Goal: Task Accomplishment & Management: Use online tool/utility

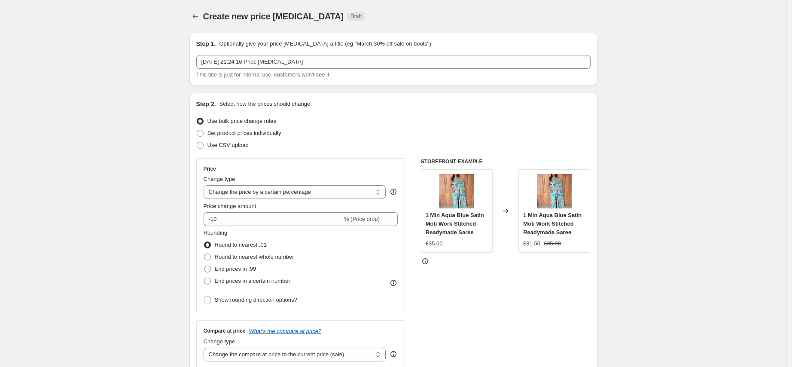
select select "percentage"
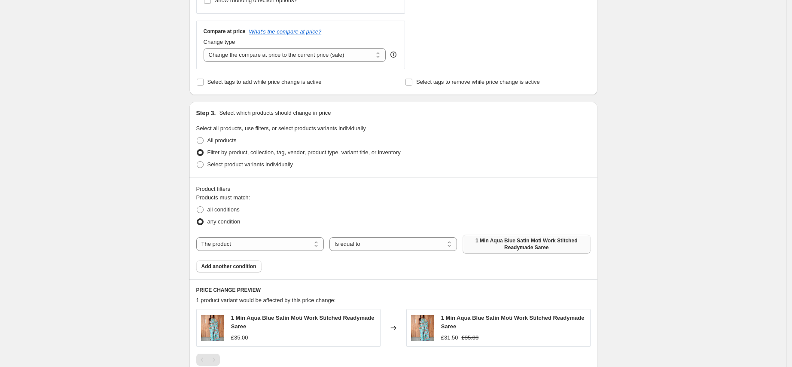
click at [513, 243] on span "1 Min Aqua Blue Satin Moti Work Stitched Readymade Saree" at bounding box center [526, 244] width 117 height 14
click at [314, 240] on select "The product The product's collection The product's tag The product's vendor The…" at bounding box center [260, 244] width 128 height 14
select select "tag"
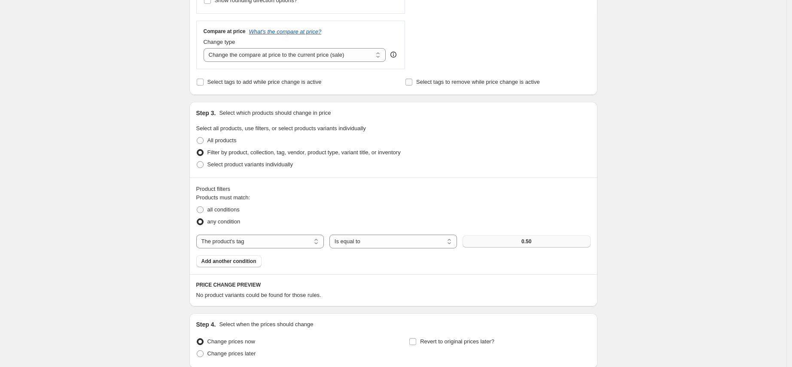
click at [526, 241] on span "0.50" at bounding box center [527, 241] width 10 height 7
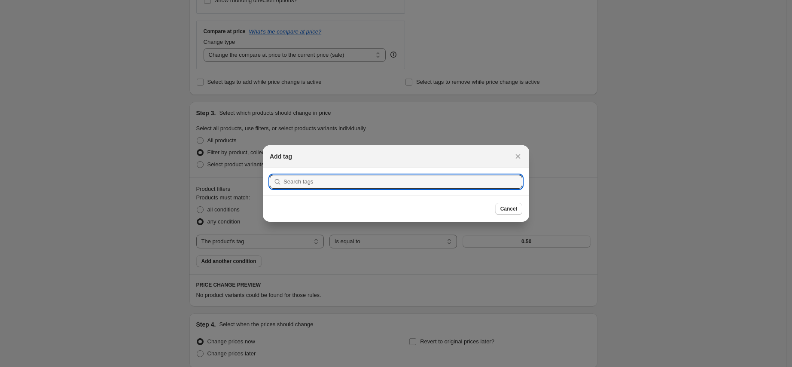
paste input "Pre-order one minute saree"
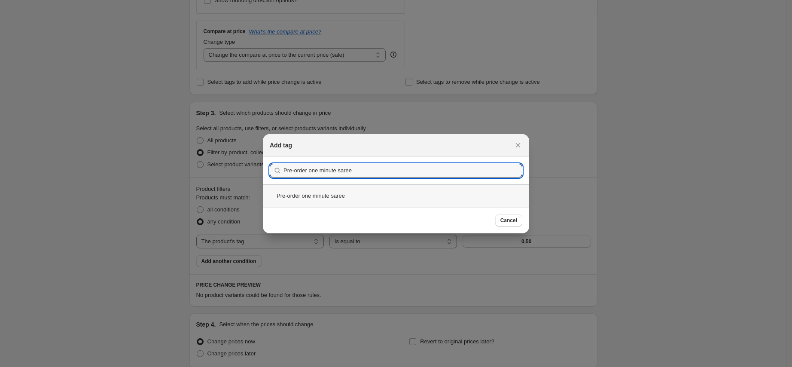
type input "Pre-order one minute saree"
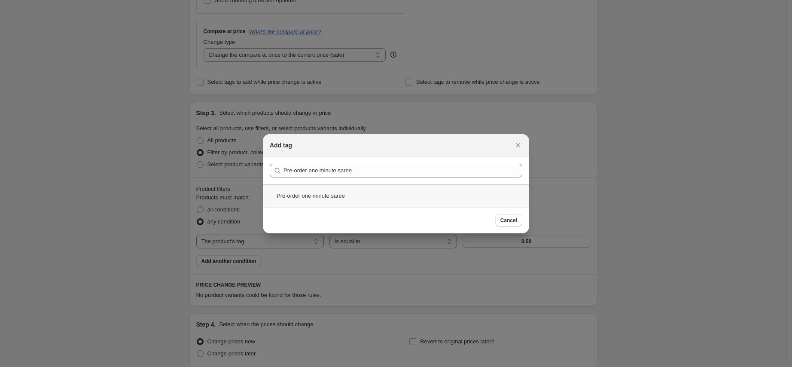
click at [345, 190] on div "Pre-order one minute saree" at bounding box center [396, 195] width 266 height 23
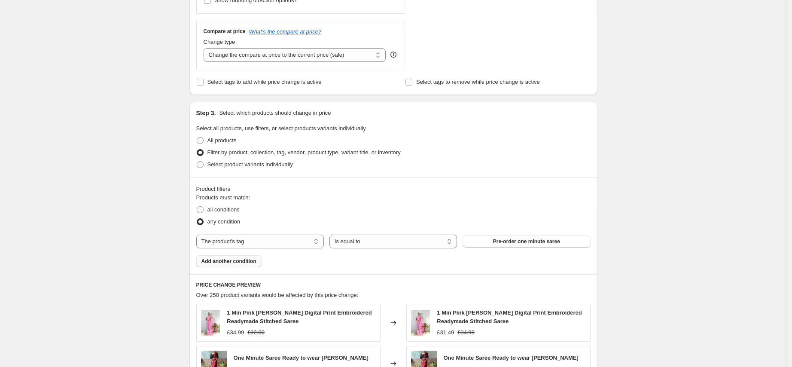
click at [232, 258] on span "Add another condition" at bounding box center [228, 261] width 55 height 7
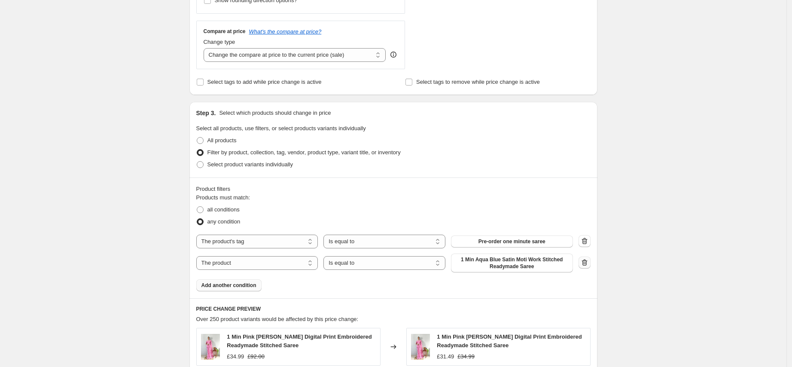
click at [584, 261] on icon "button" at bounding box center [584, 262] width 9 height 9
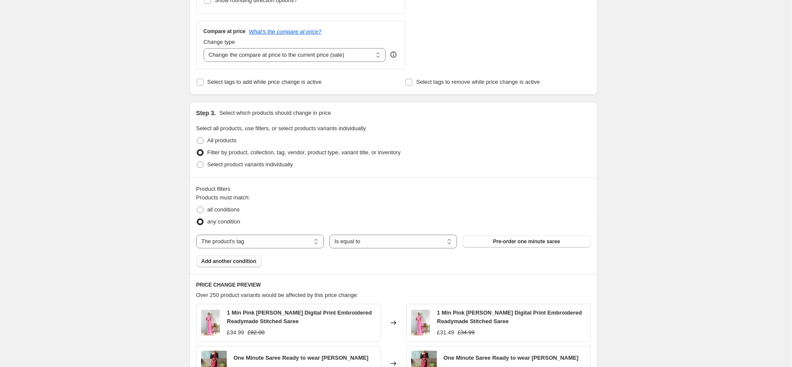
click at [235, 265] on button "Add another condition" at bounding box center [228, 261] width 65 height 12
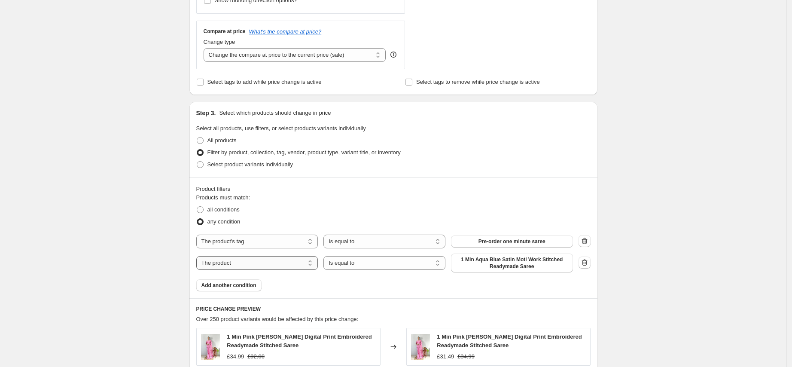
click at [274, 264] on select "The product The product's collection The product's tag The product's vendor The…" at bounding box center [257, 263] width 122 height 14
select select "product_status"
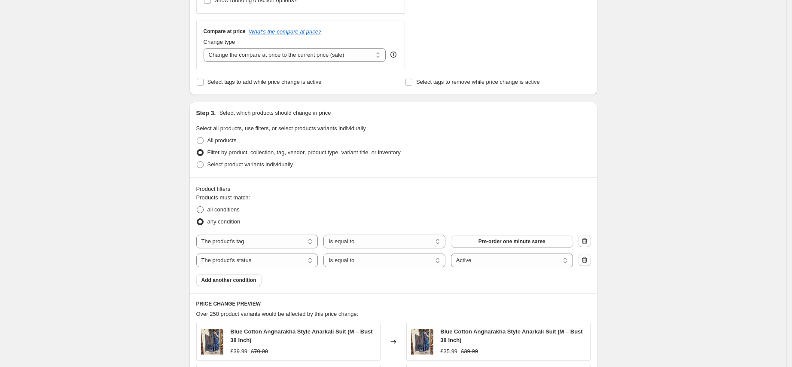
click at [227, 209] on span "all conditions" at bounding box center [224, 209] width 32 height 6
click at [197, 207] on input "all conditions" at bounding box center [197, 206] width 0 height 0
radio input "true"
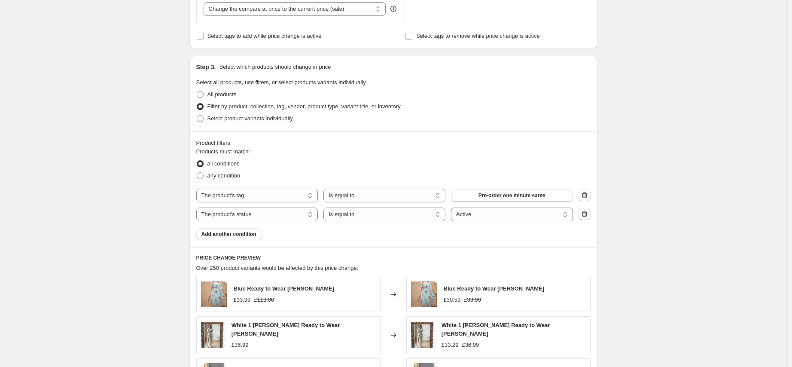
scroll to position [611, 0]
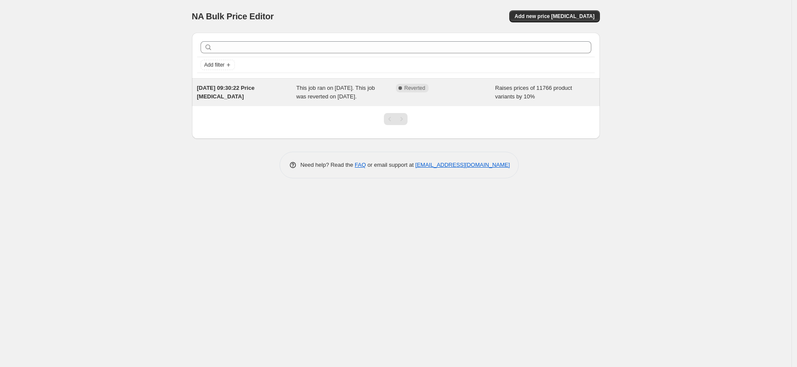
click at [510, 90] on span "Raises prices of 11766 product variants by 10%" at bounding box center [533, 92] width 77 height 15
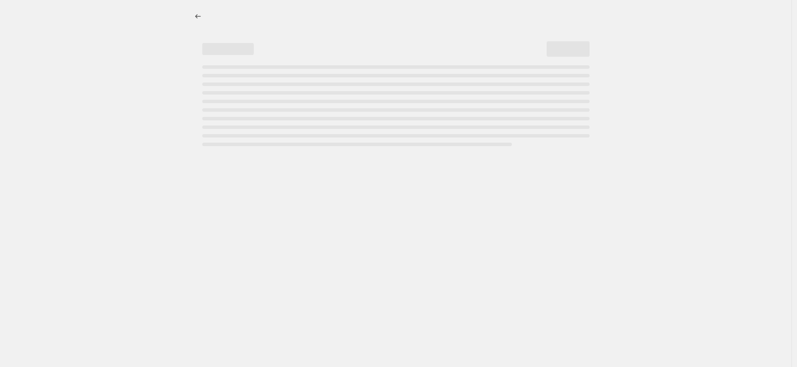
select select "percentage"
select select "vendor"
select select "product_status"
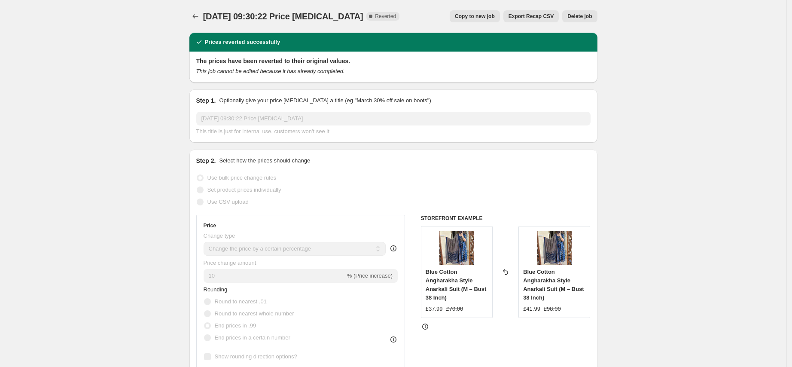
click at [480, 13] on span "Copy to new job" at bounding box center [475, 16] width 40 height 7
select select "percentage"
select select "vendor"
select select "product_status"
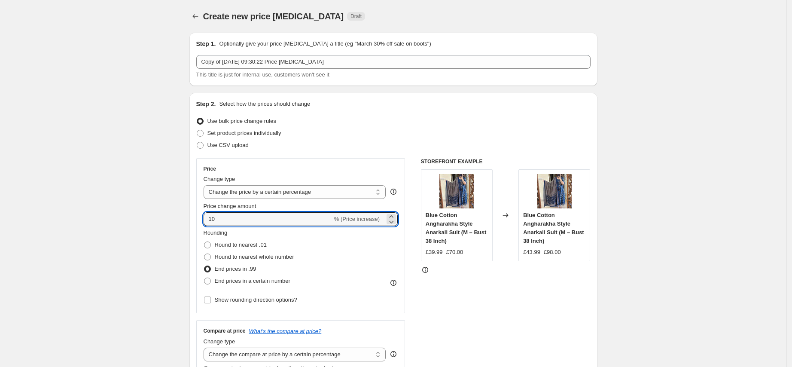
drag, startPoint x: 250, startPoint y: 222, endPoint x: 197, endPoint y: 214, distance: 53.8
click at [197, 214] on div "Step 2. Select how the prices should change Use bulk price change rules Set pro…" at bounding box center [393, 331] width 408 height 476
click at [596, 244] on div "Step 2. Select how the prices should change Use bulk price change rules Set pro…" at bounding box center [393, 331] width 408 height 476
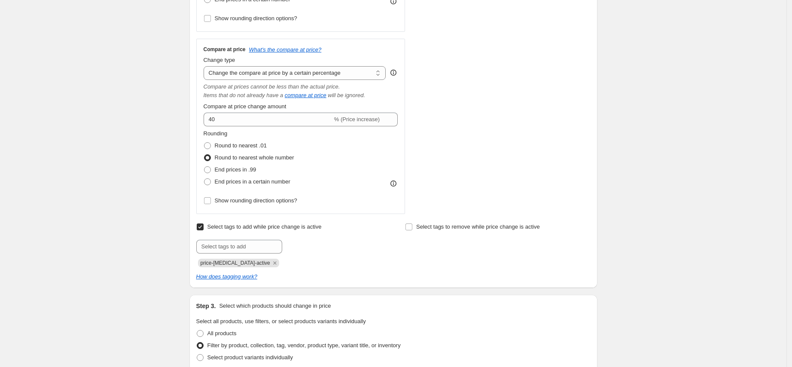
scroll to position [88, 0]
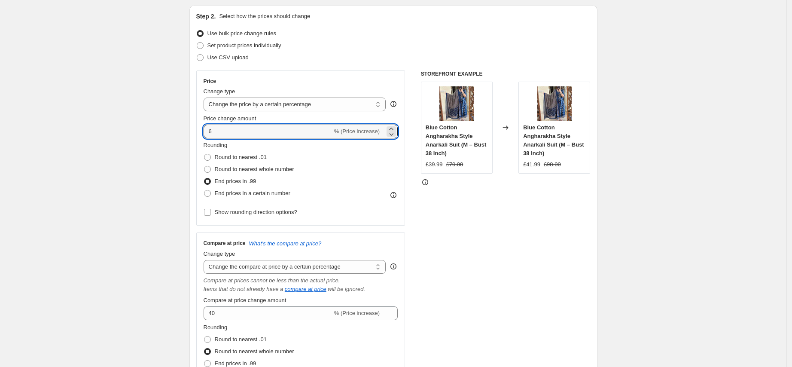
drag, startPoint x: 220, startPoint y: 131, endPoint x: 201, endPoint y: 132, distance: 18.9
click at [201, 132] on div "Price Change type Change the price to a certain amount Change the price by a ce…" at bounding box center [300, 147] width 209 height 155
type input "8"
click at [532, 205] on div "STOREFRONT EXAMPLE Blue Cotton Angharakha Style Anarkali Suit (M – Bust 38 Inch…" at bounding box center [506, 238] width 170 height 337
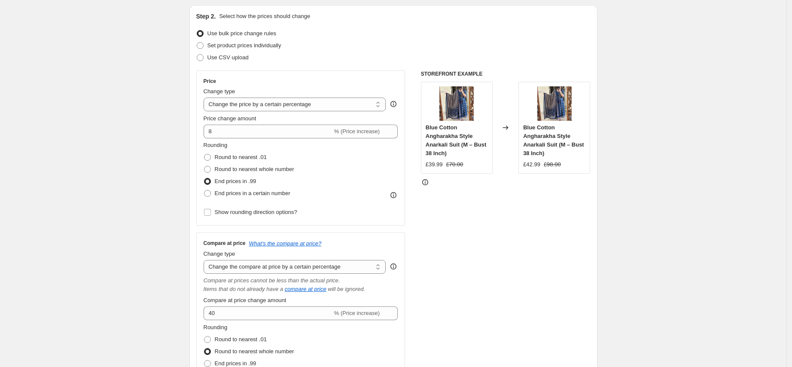
click at [536, 261] on div "STOREFRONT EXAMPLE Blue Cotton Angharakha Style Anarkali Suit (M – Bust 38 Inch…" at bounding box center [506, 238] width 170 height 337
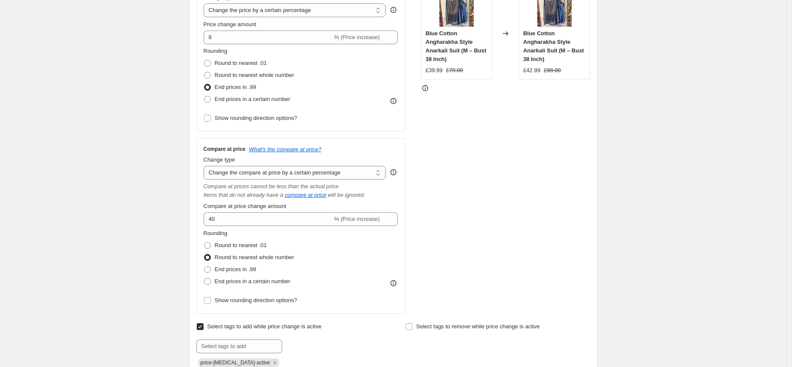
scroll to position [186, 0]
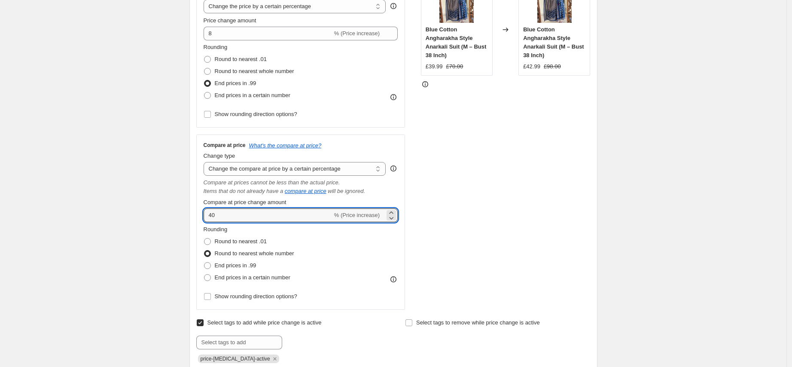
drag, startPoint x: 223, startPoint y: 215, endPoint x: 178, endPoint y: 214, distance: 44.7
type input "0"
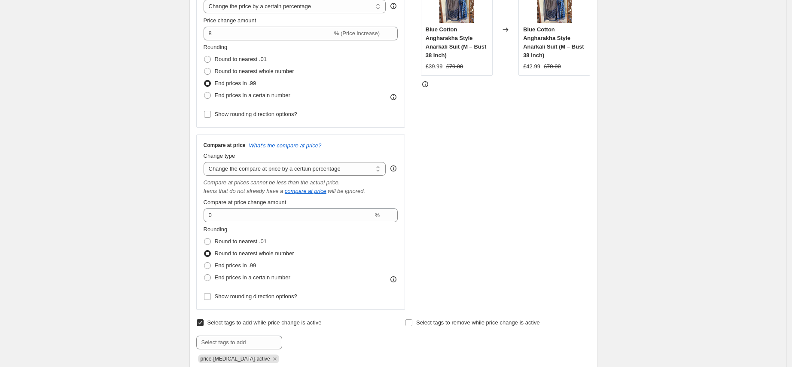
click at [515, 276] on div "STOREFRONT EXAMPLE Blue Cotton Angharakha Style Anarkali Suit (M – Bust 38 Inch…" at bounding box center [506, 141] width 170 height 337
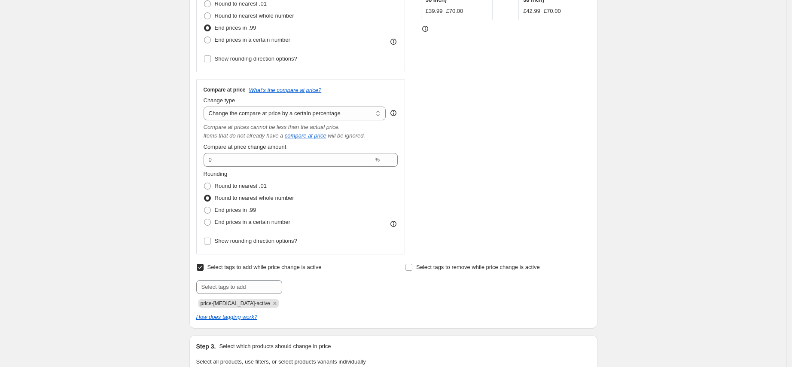
scroll to position [298, 0]
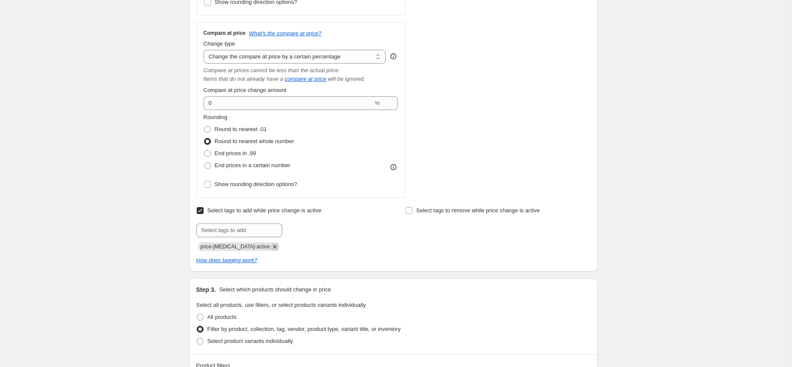
click at [271, 244] on icon "Remove price-change-job-active" at bounding box center [275, 247] width 8 height 8
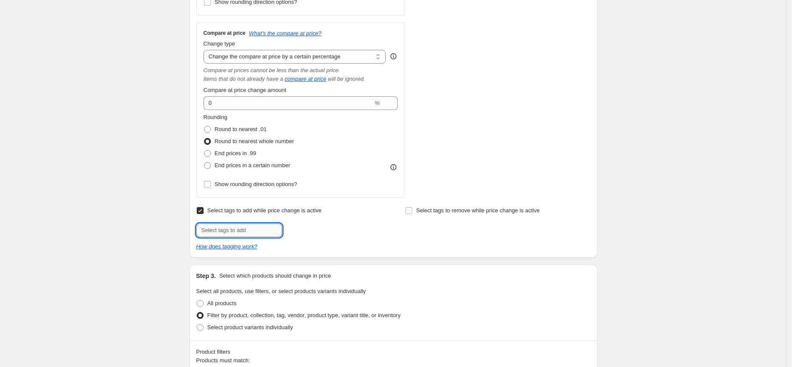
click at [260, 228] on input "text" at bounding box center [239, 230] width 86 height 14
drag, startPoint x: 231, startPoint y: 233, endPoint x: 194, endPoint y: 226, distance: 37.6
click at [194, 226] on div "Step 2. Select how the prices should change Use bulk price change rules Set pro…" at bounding box center [393, 26] width 408 height 463
type input "5added"
click at [511, 256] on div "Step 2. Select how the prices should change Use bulk price change rules Set pro…" at bounding box center [393, 26] width 408 height 463
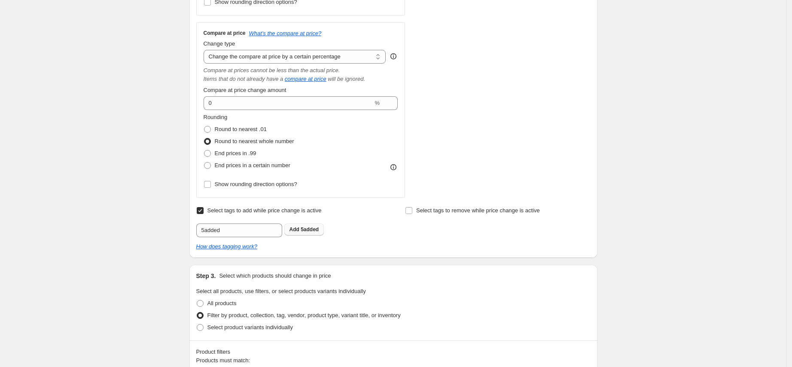
click at [314, 226] on span "5added" at bounding box center [310, 229] width 18 height 6
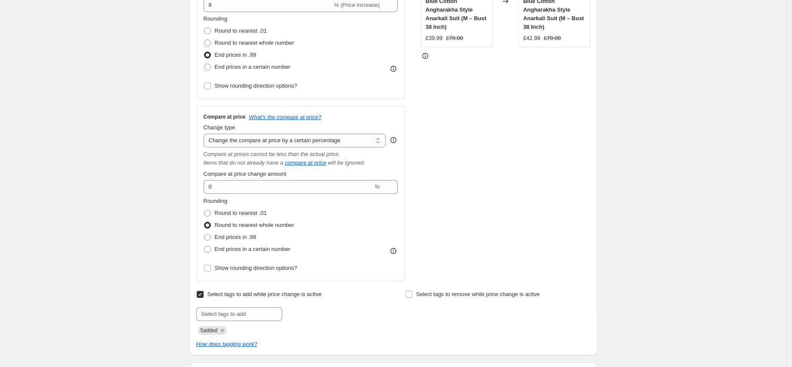
scroll to position [104, 0]
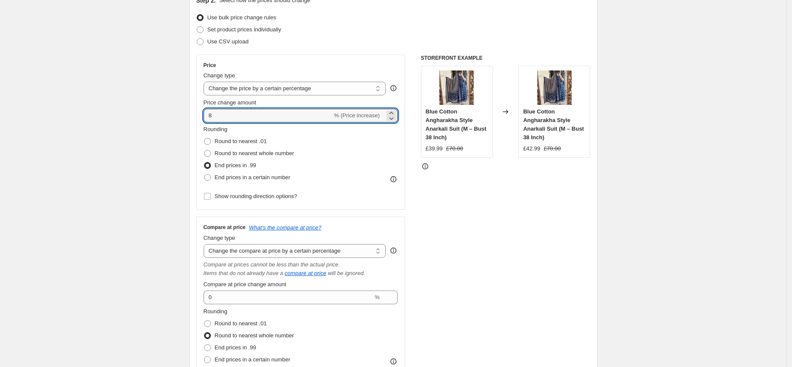
drag, startPoint x: 234, startPoint y: 117, endPoint x: 196, endPoint y: 112, distance: 38.6
click at [196, 112] on div "Step 2. Select how the prices should change Use bulk price change rules Set pro…" at bounding box center [393, 227] width 408 height 476
type input "5"
click at [361, 89] on select "Change the price to a certain amount Change the price by a certain amount Chang…" at bounding box center [295, 89] width 183 height 14
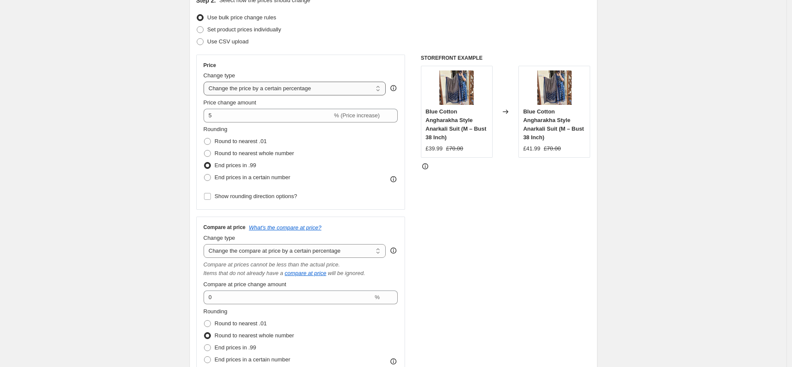
select select "by"
click at [206, 82] on select "Change the price to a certain amount Change the price by a certain amount Chang…" at bounding box center [295, 89] width 183 height 14
click at [542, 235] on div "STOREFRONT EXAMPLE Blue Cotton Angharakha Style Anarkali Suit (M – Bust 38 Inch…" at bounding box center [506, 223] width 170 height 337
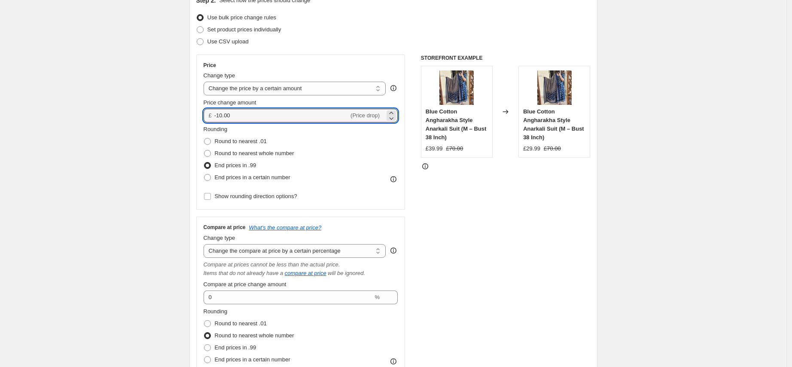
drag, startPoint x: 244, startPoint y: 114, endPoint x: 179, endPoint y: 107, distance: 65.3
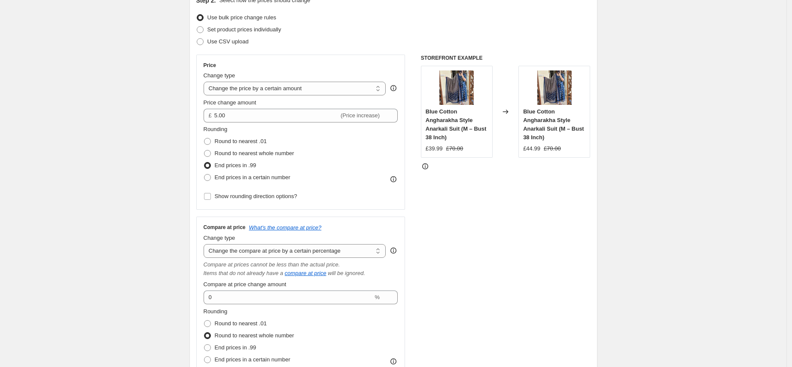
click at [492, 203] on div "STOREFRONT EXAMPLE Blue Cotton Angharakha Style Anarkali Suit (M – Bust 38 Inch…" at bounding box center [506, 223] width 170 height 337
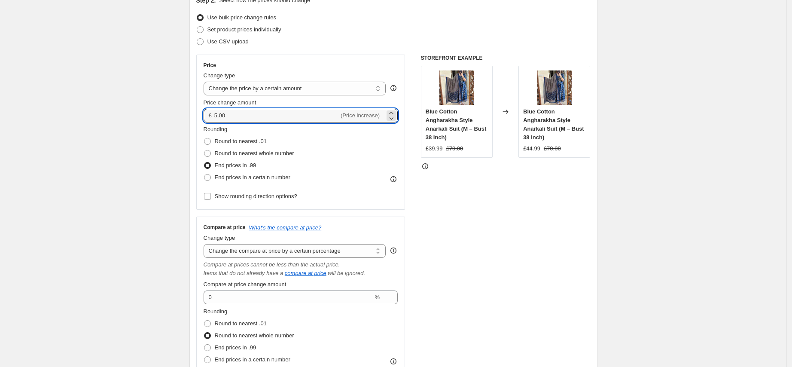
drag, startPoint x: 226, startPoint y: 115, endPoint x: 210, endPoint y: 113, distance: 16.4
click at [210, 113] on div "£ 5.00 (Price increase)" at bounding box center [301, 116] width 195 height 14
click at [487, 178] on div "STOREFRONT EXAMPLE Blue Cotton Angharakha Style Anarkali Suit (M – Bust 38 Inch…" at bounding box center [506, 223] width 170 height 337
drag, startPoint x: 252, startPoint y: 114, endPoint x: 203, endPoint y: 117, distance: 48.6
click at [203, 117] on div "Price Change type Change the price to a certain amount Change the price by a ce…" at bounding box center [300, 132] width 209 height 155
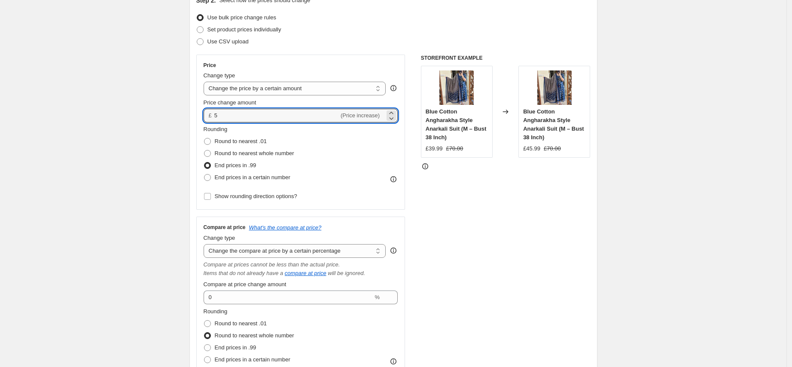
drag, startPoint x: 235, startPoint y: 116, endPoint x: 198, endPoint y: 115, distance: 37.0
click at [198, 115] on div "Price Change type Change the price to a certain amount Change the price by a ce…" at bounding box center [300, 132] width 209 height 155
type input "4.00"
click at [517, 224] on div "STOREFRONT EXAMPLE Blue Cotton Angharakha Style Anarkali Suit (M – Bust 38 Inch…" at bounding box center [506, 223] width 170 height 337
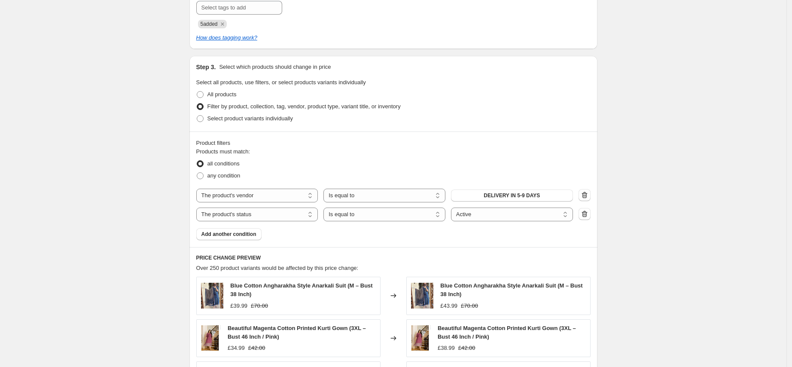
scroll to position [562, 0]
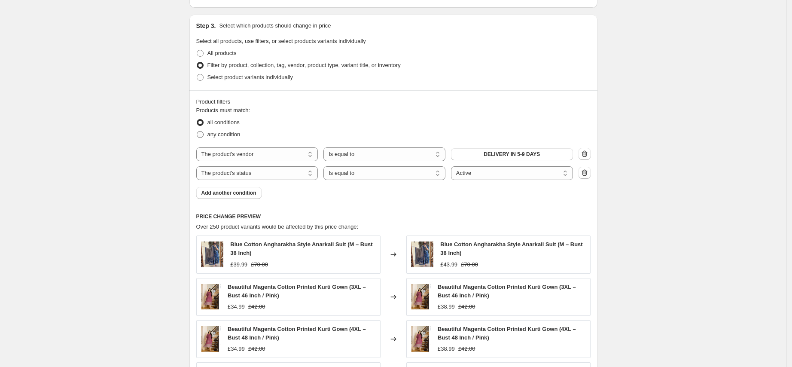
click at [232, 135] on span "any condition" at bounding box center [224, 134] width 33 height 6
click at [197, 131] on input "any condition" at bounding box center [197, 131] width 0 height 0
radio input "true"
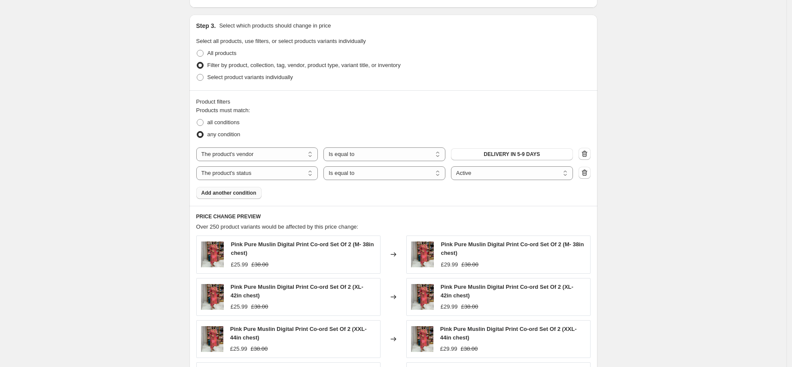
click at [220, 191] on span "Add another condition" at bounding box center [228, 192] width 55 height 7
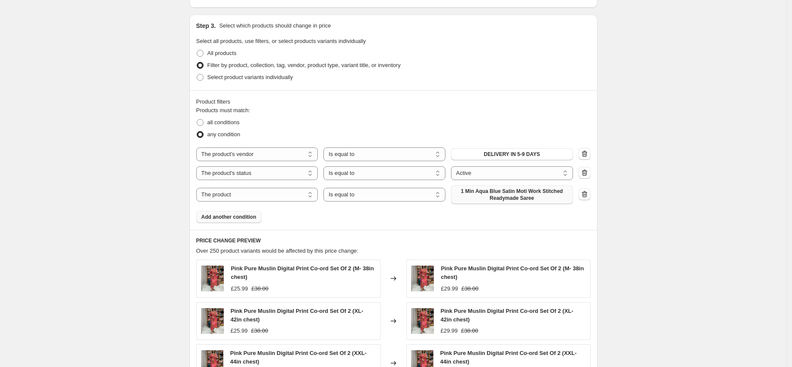
click at [507, 190] on span "1 Min Aqua Blue Satin Moti Work Stitched Readymade Saree" at bounding box center [512, 195] width 112 height 14
click at [297, 192] on select "The product The product's collection The product's tag The product's vendor The…" at bounding box center [257, 195] width 122 height 14
select select "vendor"
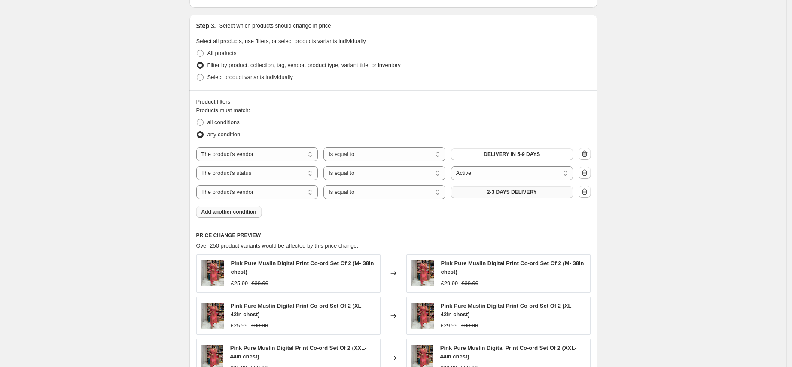
click at [517, 192] on span "2-3 DAYS DELIVERY" at bounding box center [512, 192] width 50 height 7
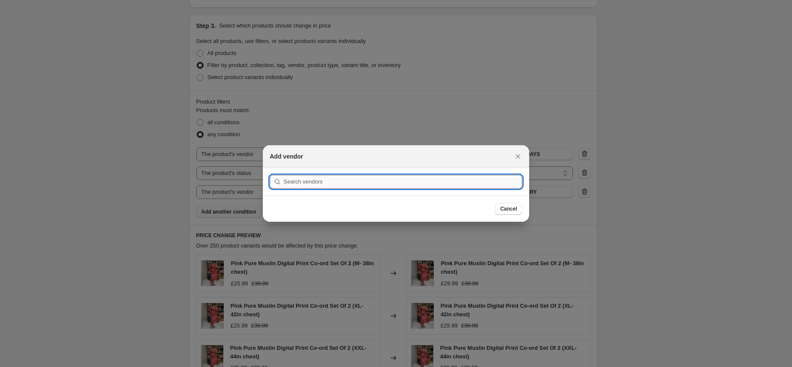
click at [394, 185] on input ":r4t:" at bounding box center [403, 182] width 239 height 14
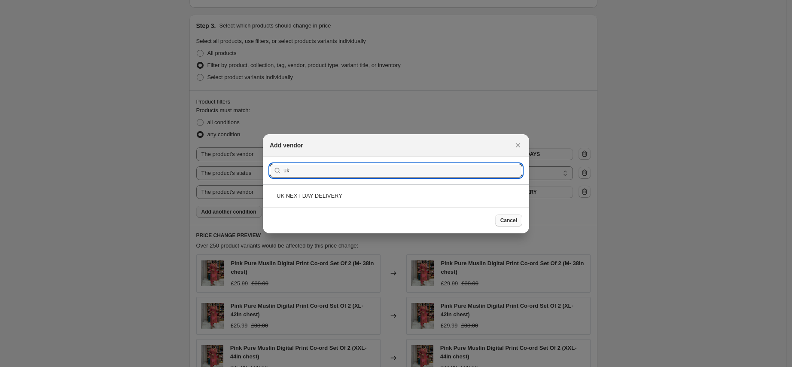
type input "uk"
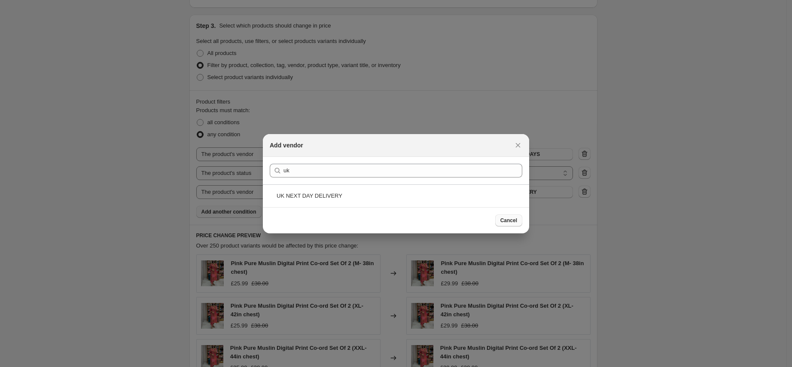
click at [501, 217] on span "Cancel" at bounding box center [509, 220] width 17 height 7
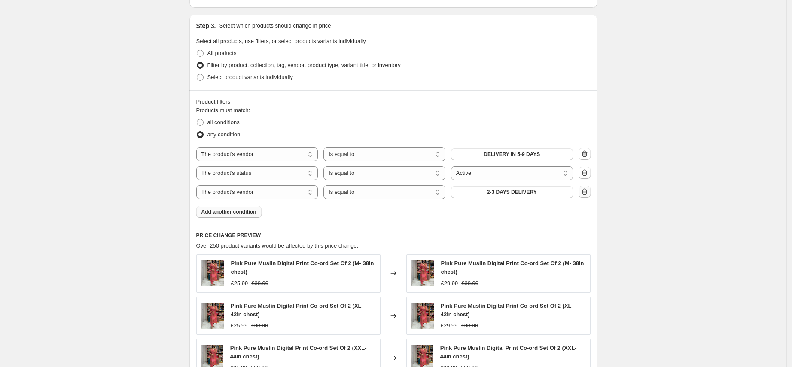
click at [589, 192] on icon "button" at bounding box center [584, 191] width 9 height 9
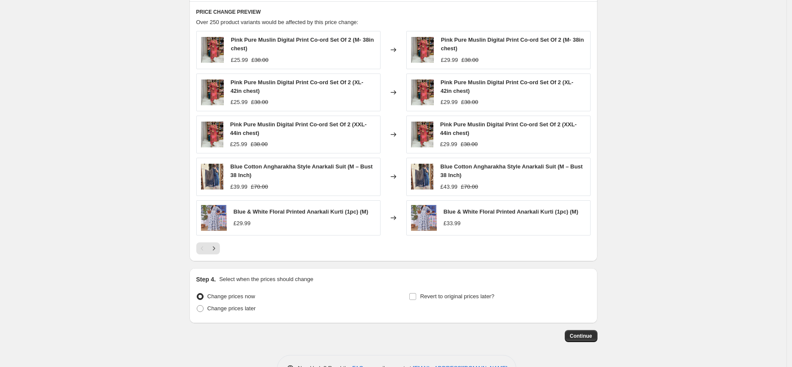
scroll to position [768, 0]
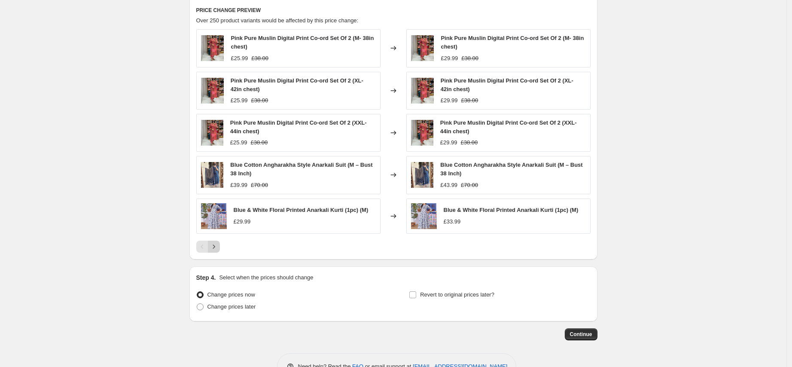
click at [211, 247] on button "Next" at bounding box center [214, 247] width 12 height 12
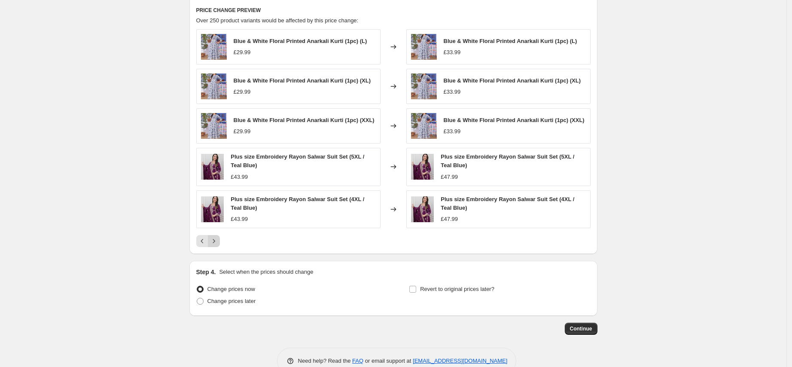
click at [218, 240] on icon "Next" at bounding box center [214, 241] width 9 height 9
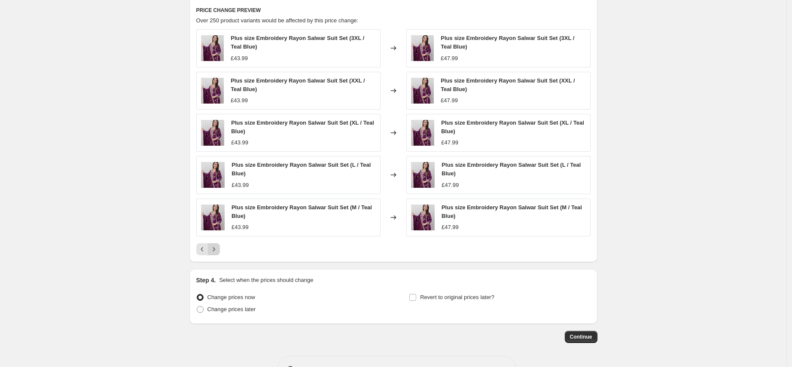
click at [217, 250] on icon "Next" at bounding box center [214, 249] width 9 height 9
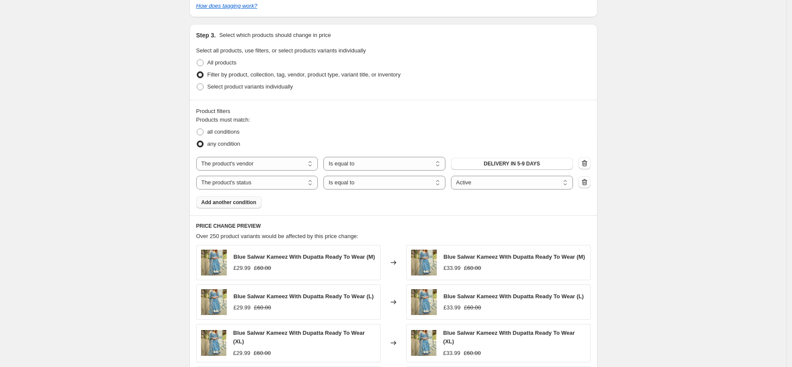
scroll to position [552, 0]
click at [234, 134] on span "all conditions" at bounding box center [224, 132] width 32 height 6
click at [197, 129] on input "all conditions" at bounding box center [197, 129] width 0 height 0
radio input "true"
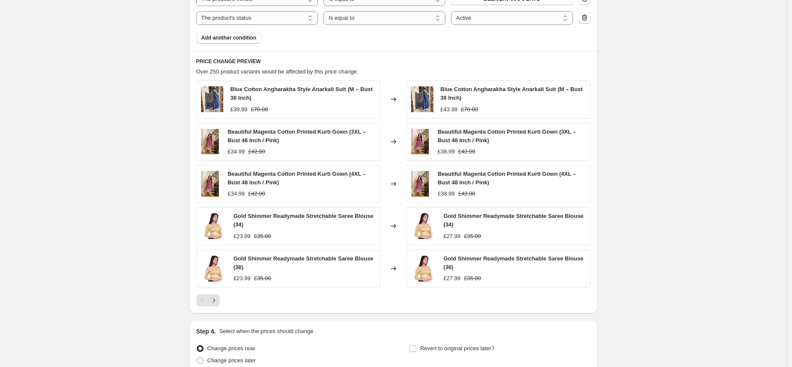
scroll to position [719, 0]
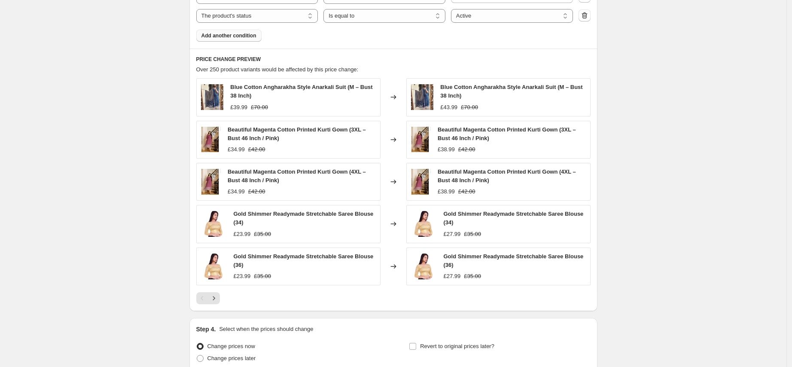
click at [243, 35] on span "Add another condition" at bounding box center [228, 35] width 55 height 7
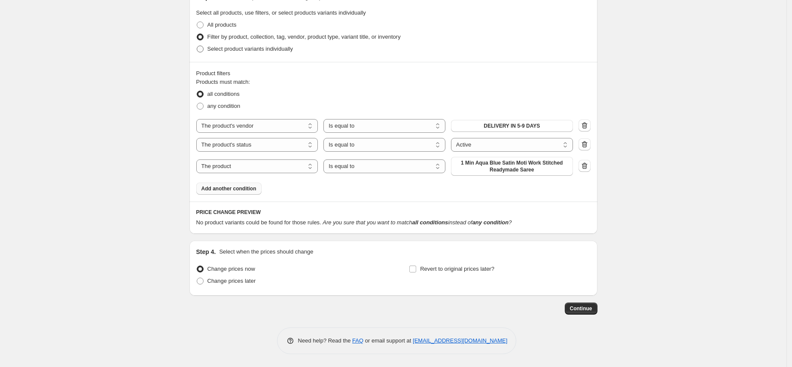
scroll to position [590, 0]
click at [257, 173] on select "The product The product's collection The product's tag The product's vendor The…" at bounding box center [257, 166] width 122 height 14
select select "vendor"
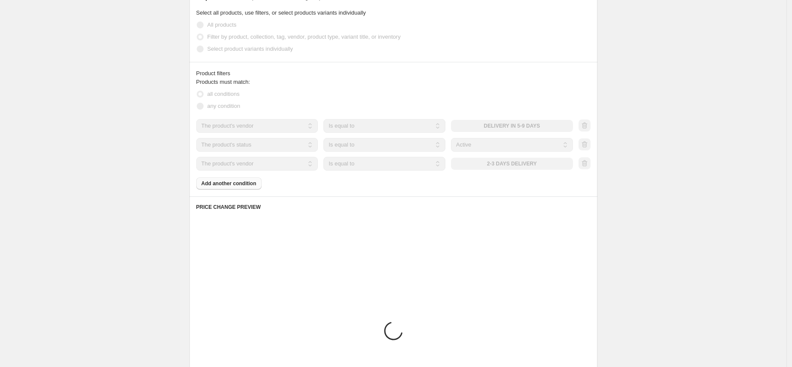
scroll to position [585, 0]
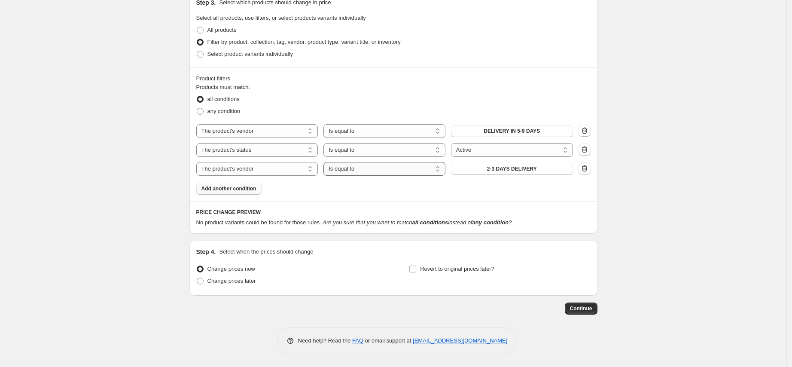
click at [356, 167] on select "Is equal to Is not equal to" at bounding box center [385, 169] width 122 height 14
select select "not_equal"
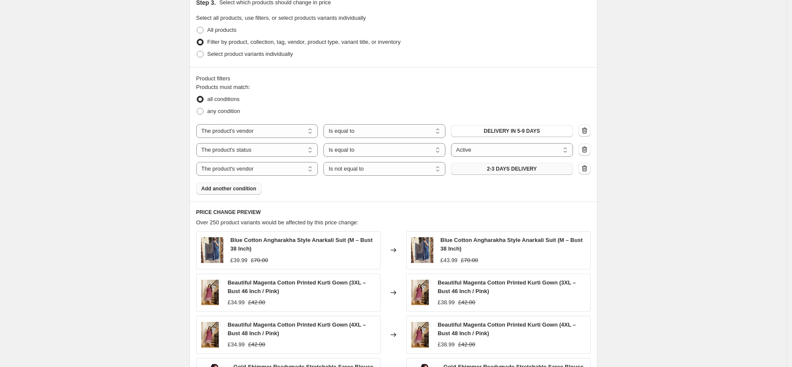
click at [515, 170] on span "2-3 DAYS DELIVERY" at bounding box center [512, 168] width 50 height 7
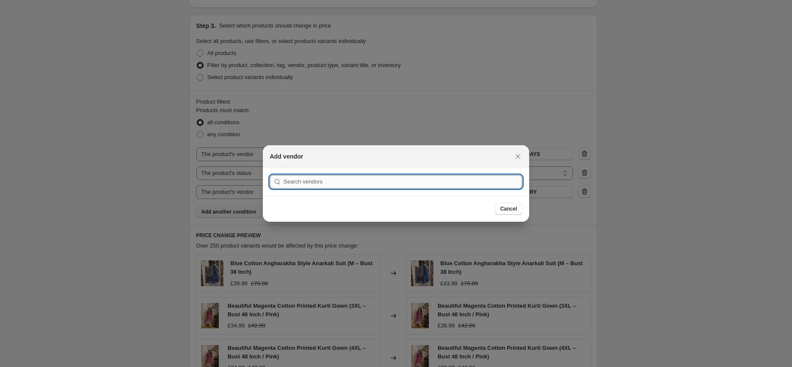
scroll to position [0, 0]
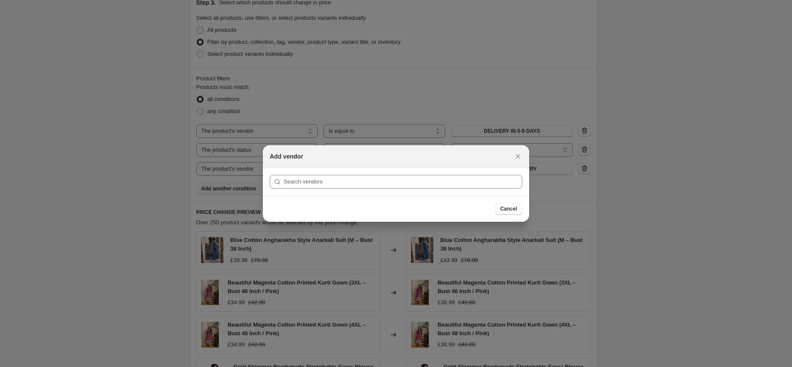
click at [382, 174] on section "Submit" at bounding box center [396, 181] width 266 height 27
click at [415, 189] on section "Submit" at bounding box center [396, 181] width 266 height 27
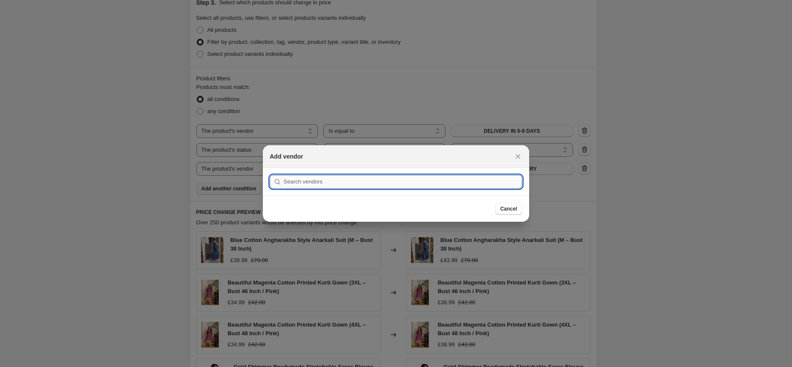
click at [413, 185] on input ":r53:" at bounding box center [403, 182] width 239 height 14
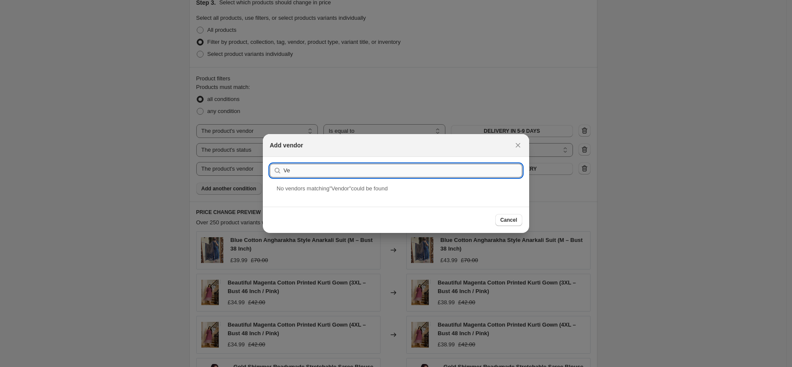
type input "V"
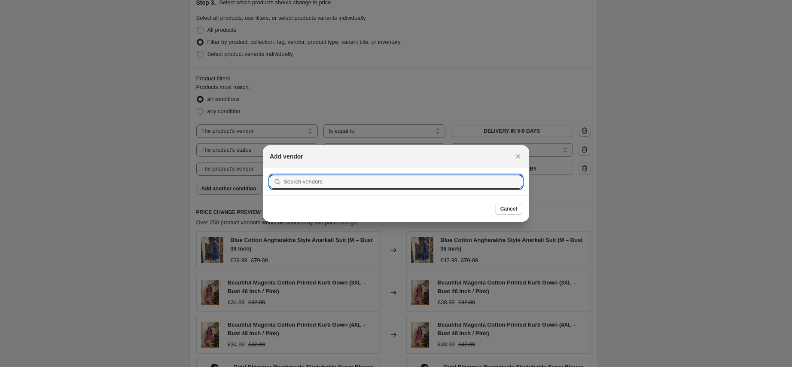
drag, startPoint x: 508, startPoint y: 206, endPoint x: 513, endPoint y: 209, distance: 5.2
click at [508, 206] on span "Cancel" at bounding box center [509, 208] width 17 height 7
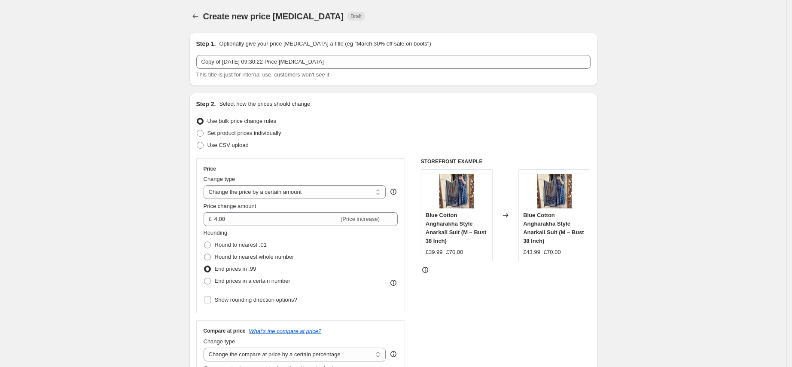
scroll to position [585, 0]
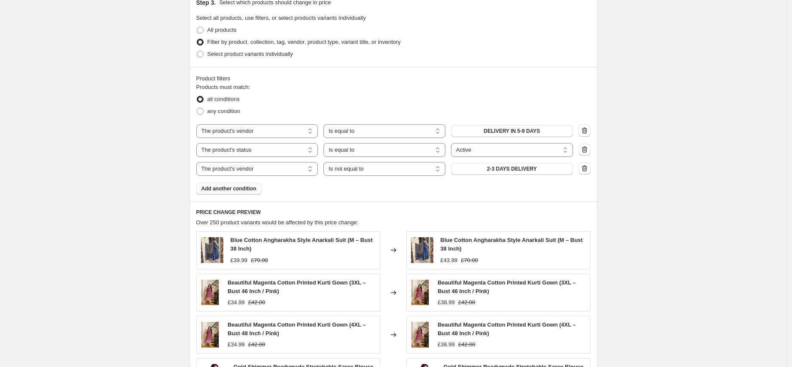
drag, startPoint x: 506, startPoint y: 195, endPoint x: 509, endPoint y: 192, distance: 4.6
click at [506, 194] on div "Product filters Products must match: all conditions any condition The product T…" at bounding box center [393, 134] width 408 height 134
click at [586, 170] on icon "button" at bounding box center [584, 168] width 9 height 9
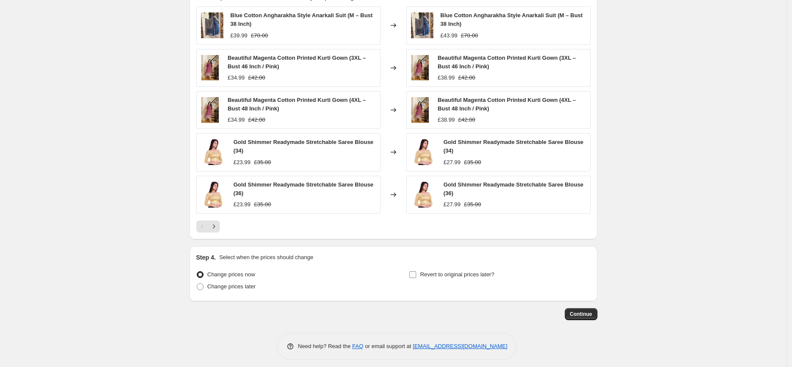
scroll to position [796, 0]
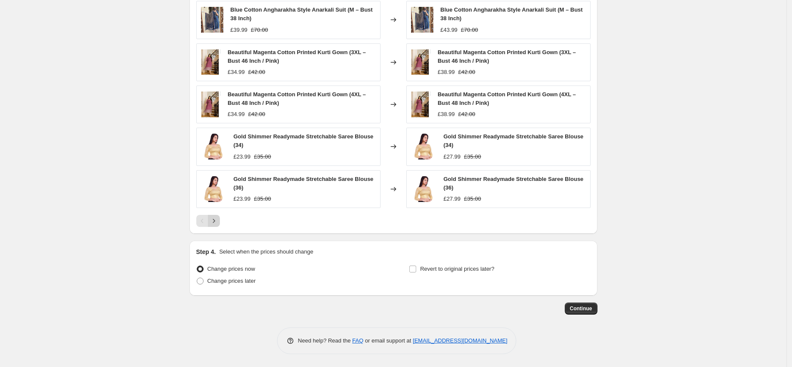
click at [218, 223] on icon "Next" at bounding box center [214, 221] width 9 height 9
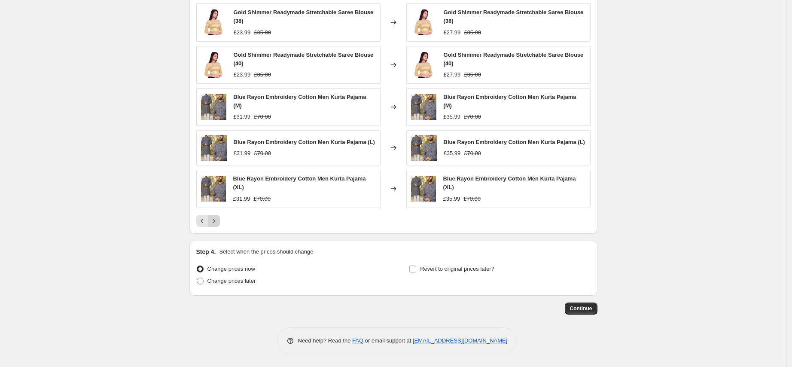
click at [218, 223] on icon "Next" at bounding box center [214, 221] width 9 height 9
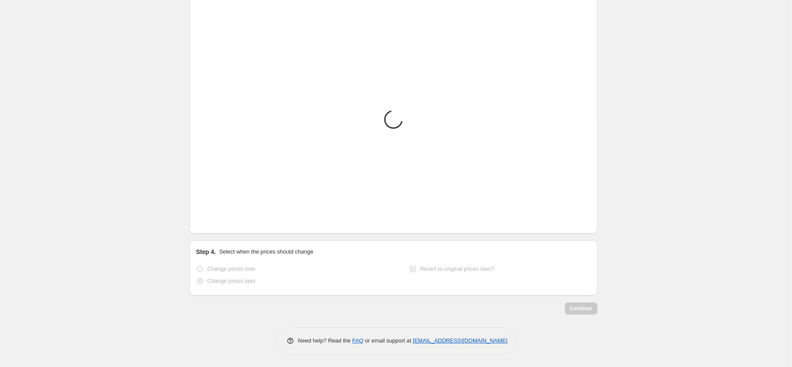
scroll to position [794, 0]
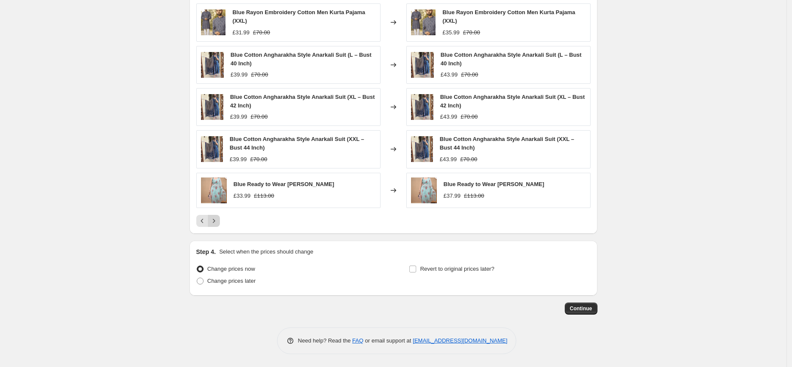
click at [218, 223] on icon "Next" at bounding box center [214, 221] width 9 height 9
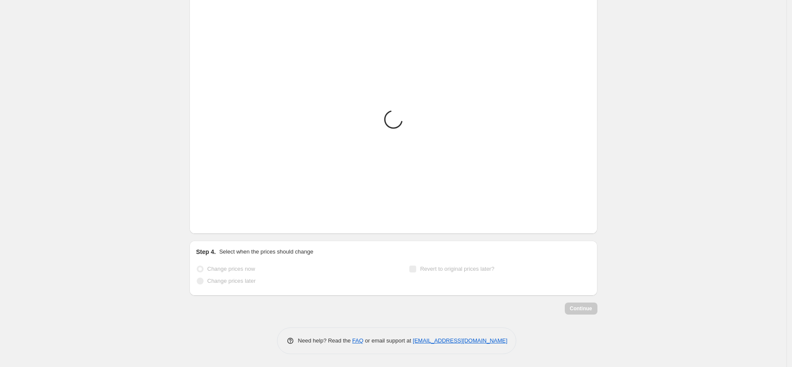
scroll to position [783, 0]
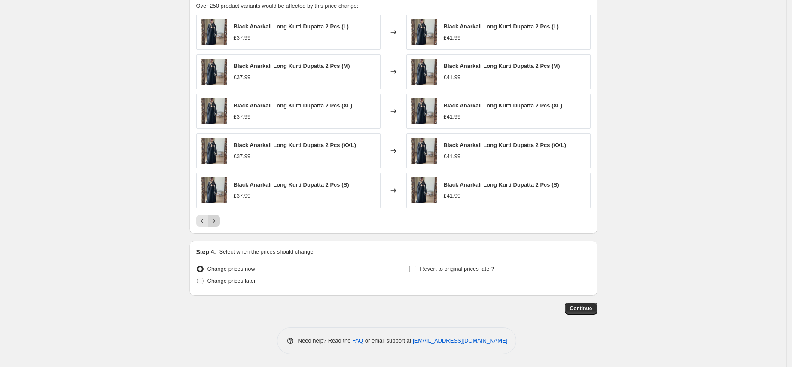
click at [218, 223] on icon "Next" at bounding box center [214, 221] width 9 height 9
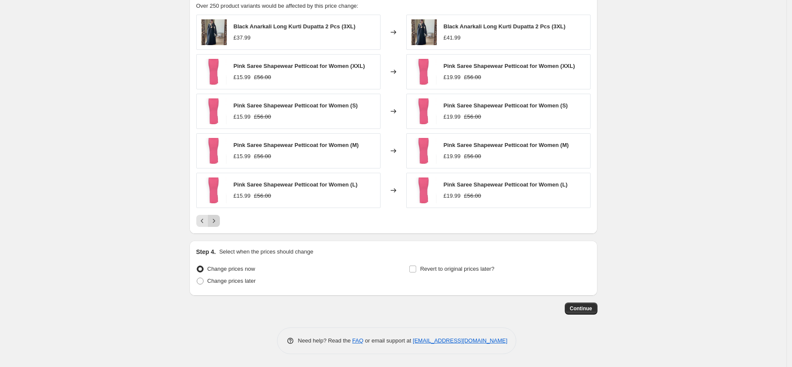
click at [218, 223] on icon "Next" at bounding box center [214, 221] width 9 height 9
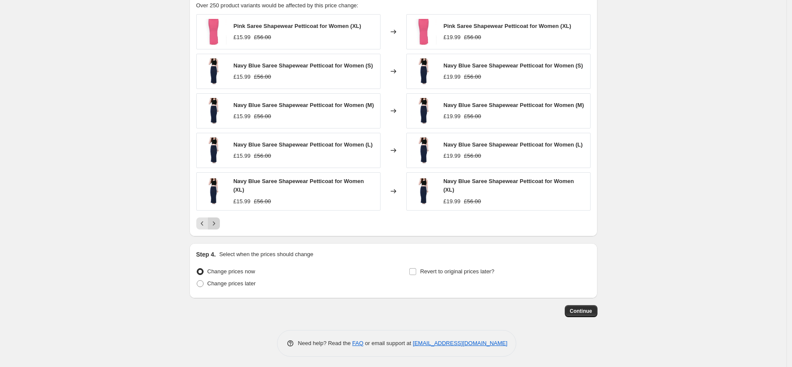
click at [218, 228] on icon "Next" at bounding box center [214, 223] width 9 height 9
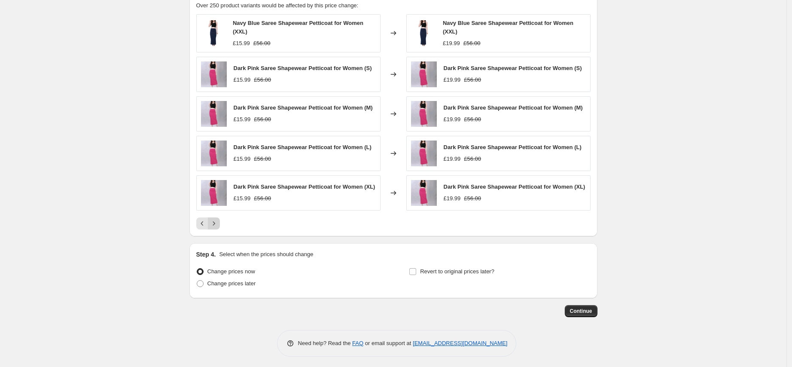
click at [218, 229] on button "Next" at bounding box center [214, 223] width 12 height 12
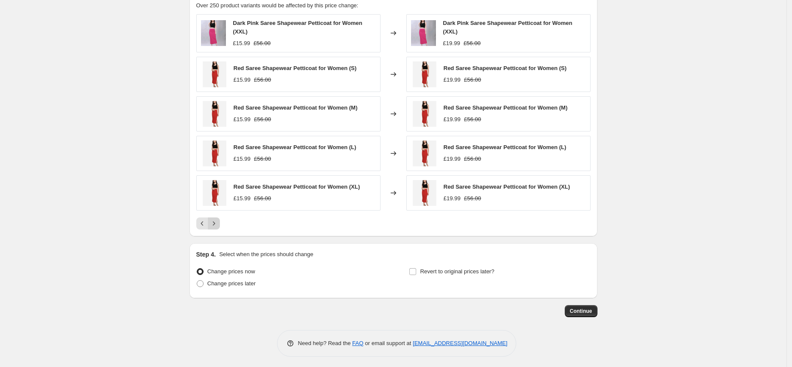
click at [218, 226] on icon "Next" at bounding box center [214, 223] width 9 height 9
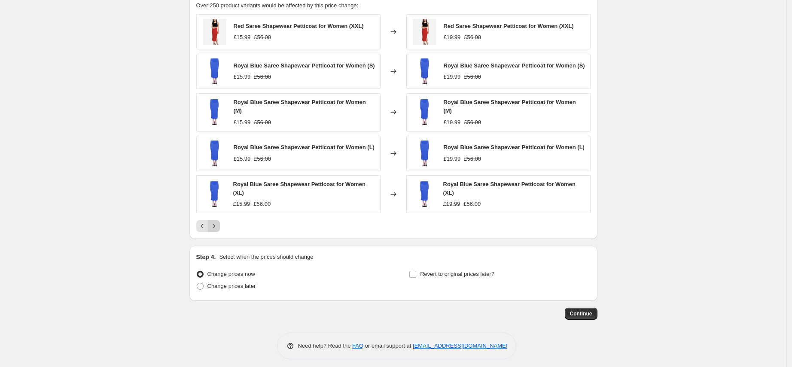
click at [218, 226] on button "Next" at bounding box center [214, 226] width 12 height 12
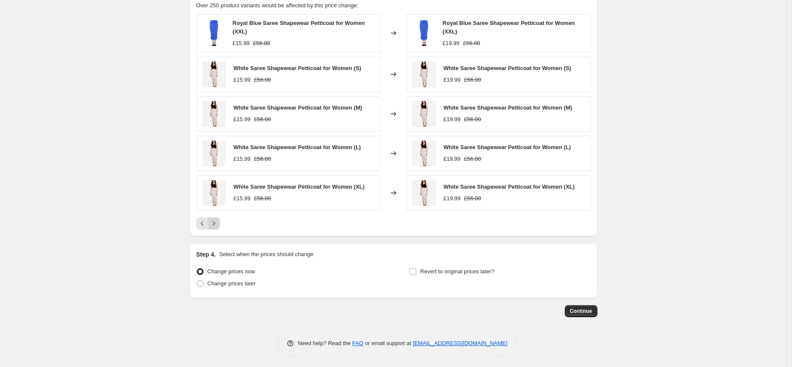
click at [218, 226] on icon "Next" at bounding box center [214, 223] width 9 height 9
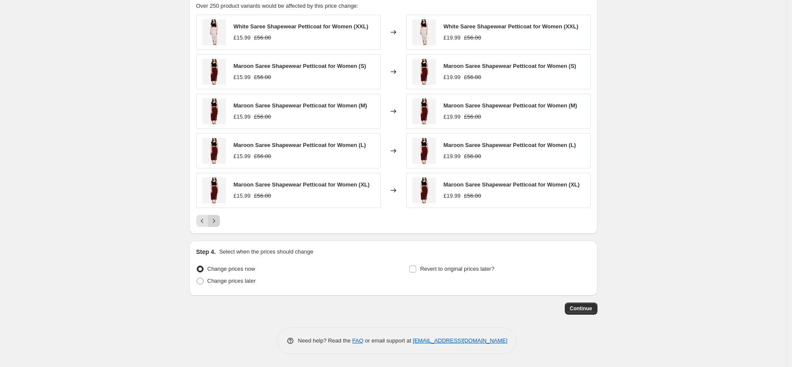
click at [218, 226] on button "Next" at bounding box center [214, 221] width 12 height 12
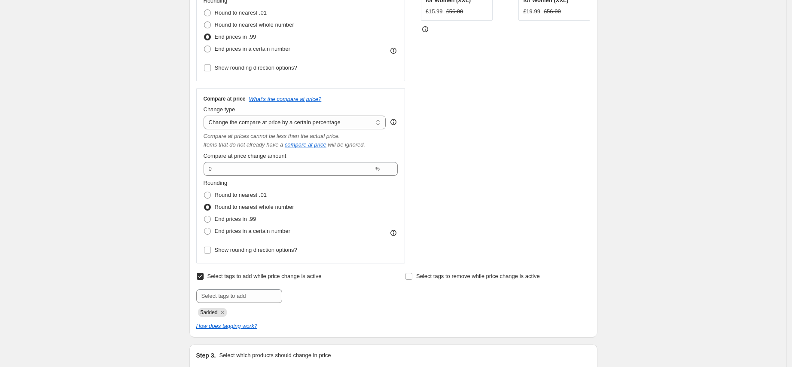
scroll to position [0, 0]
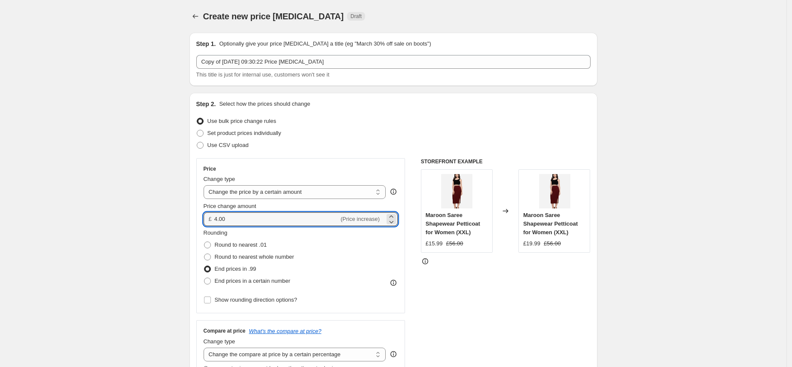
drag, startPoint x: 237, startPoint y: 219, endPoint x: 208, endPoint y: 212, distance: 29.5
click at [208, 212] on div "£ 4.00 (Price increase)" at bounding box center [301, 219] width 195 height 14
drag, startPoint x: 243, startPoint y: 218, endPoint x: 212, endPoint y: 218, distance: 31.4
click at [212, 218] on div "£ 8.00 (Price increase)" at bounding box center [301, 219] width 195 height 14
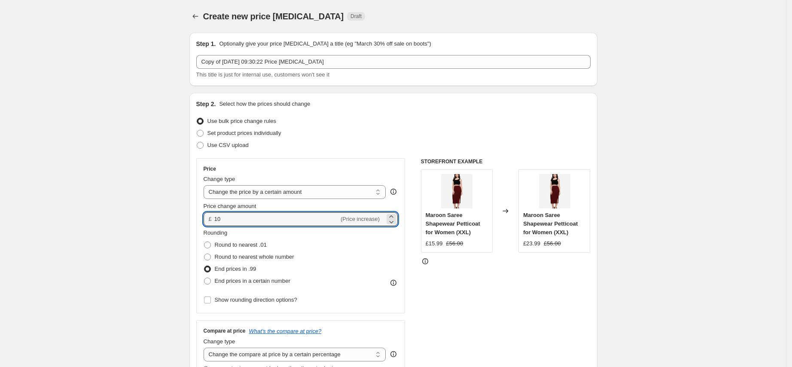
type input "10.00"
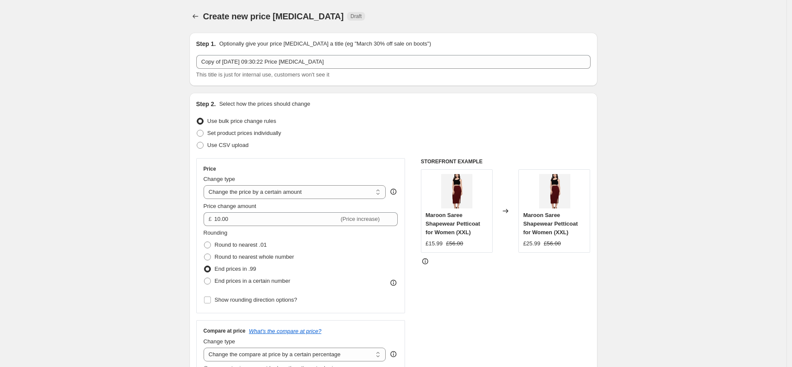
click at [586, 298] on div "STOREFRONT EXAMPLE Maroon Saree Shapewear Petticoat for Women (XXL) £15.99 £56.…" at bounding box center [506, 326] width 170 height 337
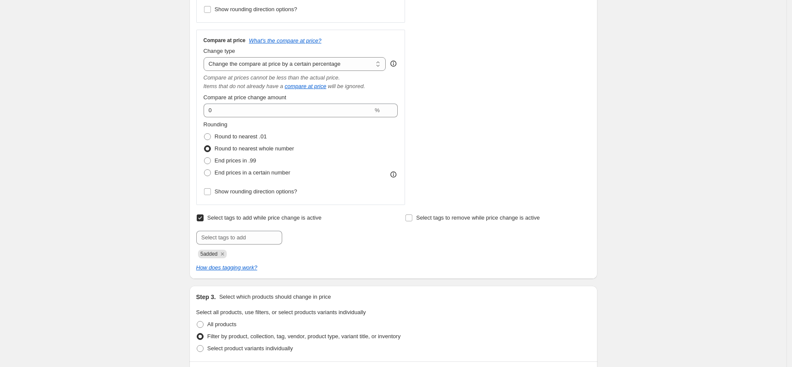
scroll to position [293, 0]
click at [226, 247] on span "5added" at bounding box center [212, 251] width 29 height 9
click at [226, 250] on icon "Remove 5added" at bounding box center [223, 252] width 8 height 8
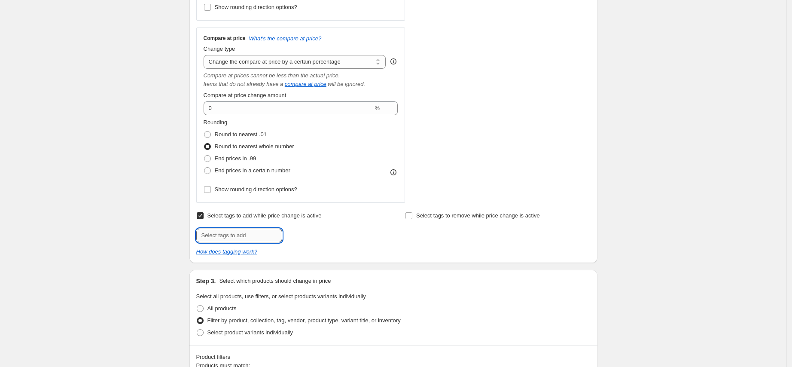
click at [226, 233] on input "text" at bounding box center [239, 236] width 86 height 14
type input "10added"
click at [310, 230] on button "Add 10added" at bounding box center [305, 235] width 43 height 12
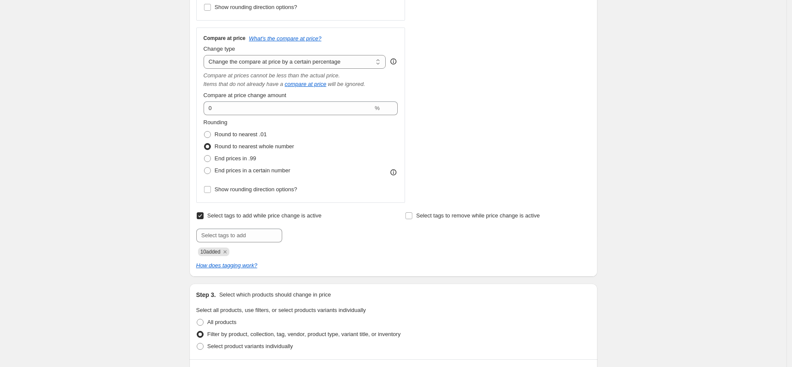
click at [594, 268] on div "Step 2. Select how the prices should change Use bulk price change rules Set pro…" at bounding box center [393, 38] width 408 height 476
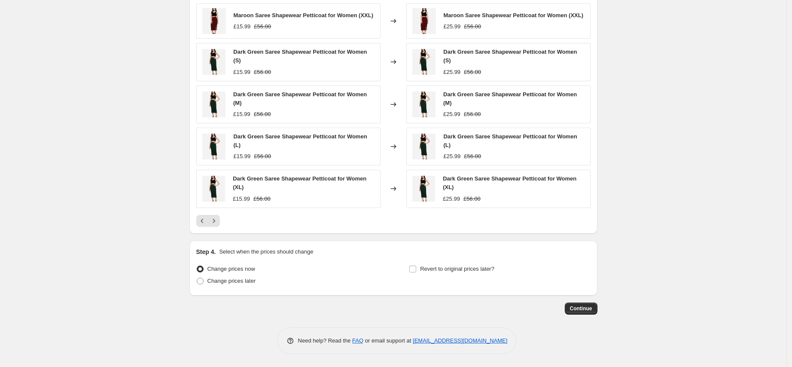
scroll to position [796, 0]
click at [591, 311] on span "Continue" at bounding box center [581, 308] width 22 height 7
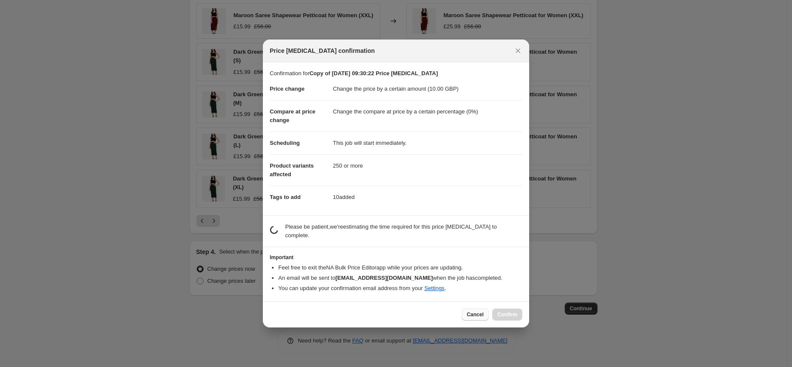
click at [478, 315] on span "Cancel" at bounding box center [475, 314] width 17 height 7
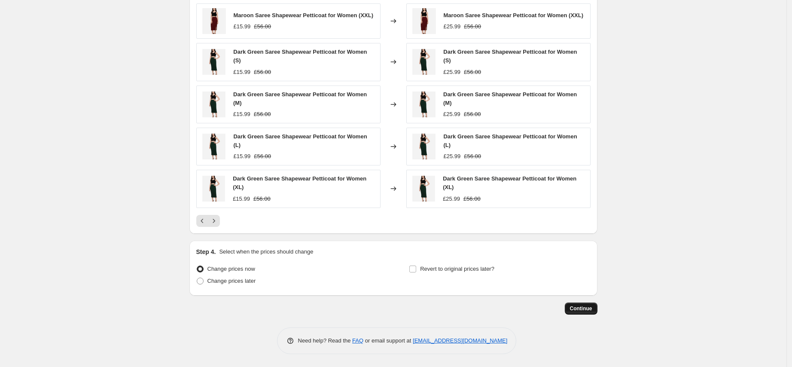
click at [578, 308] on span "Continue" at bounding box center [581, 308] width 22 height 7
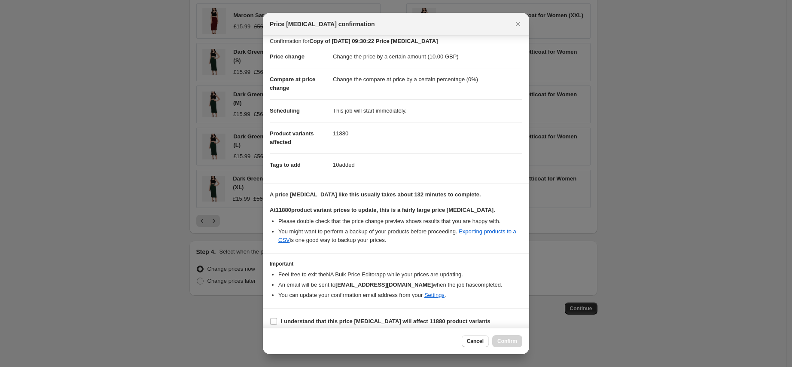
scroll to position [12, 0]
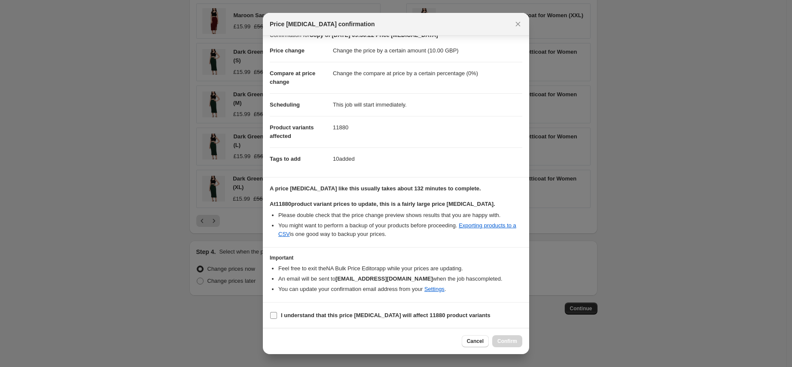
click at [276, 314] on input "I understand that this price [MEDICAL_DATA] will affect 11880 product variants" at bounding box center [273, 315] width 7 height 7
checkbox input "true"
click at [481, 343] on span "Cancel" at bounding box center [475, 341] width 17 height 7
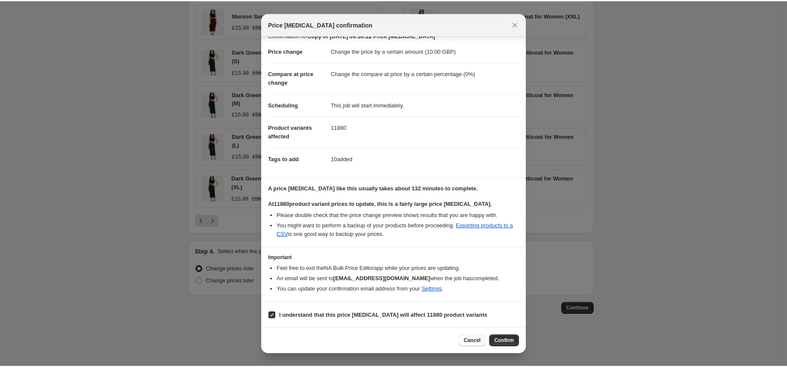
scroll to position [796, 0]
